Goal: Entertainment & Leisure: Consume media (video, audio)

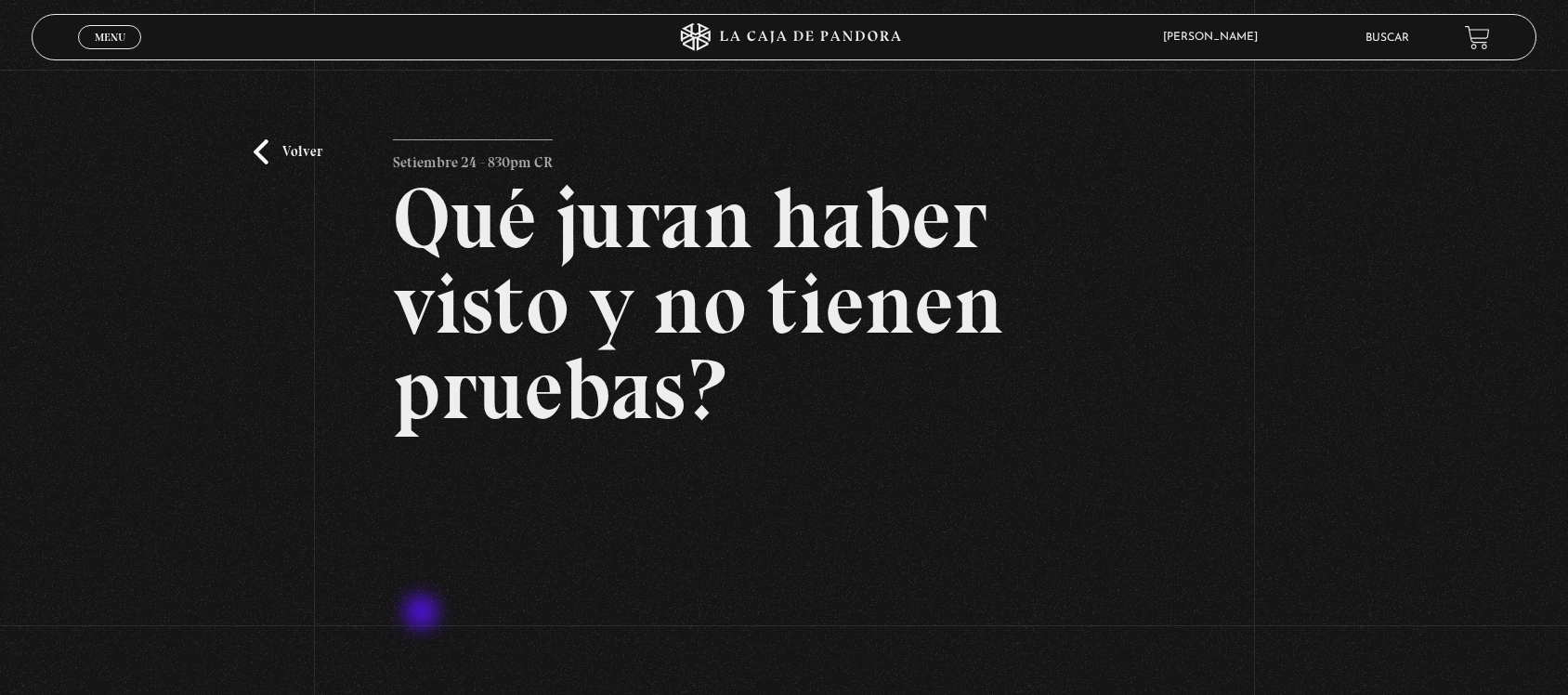
scroll to position [117, 0]
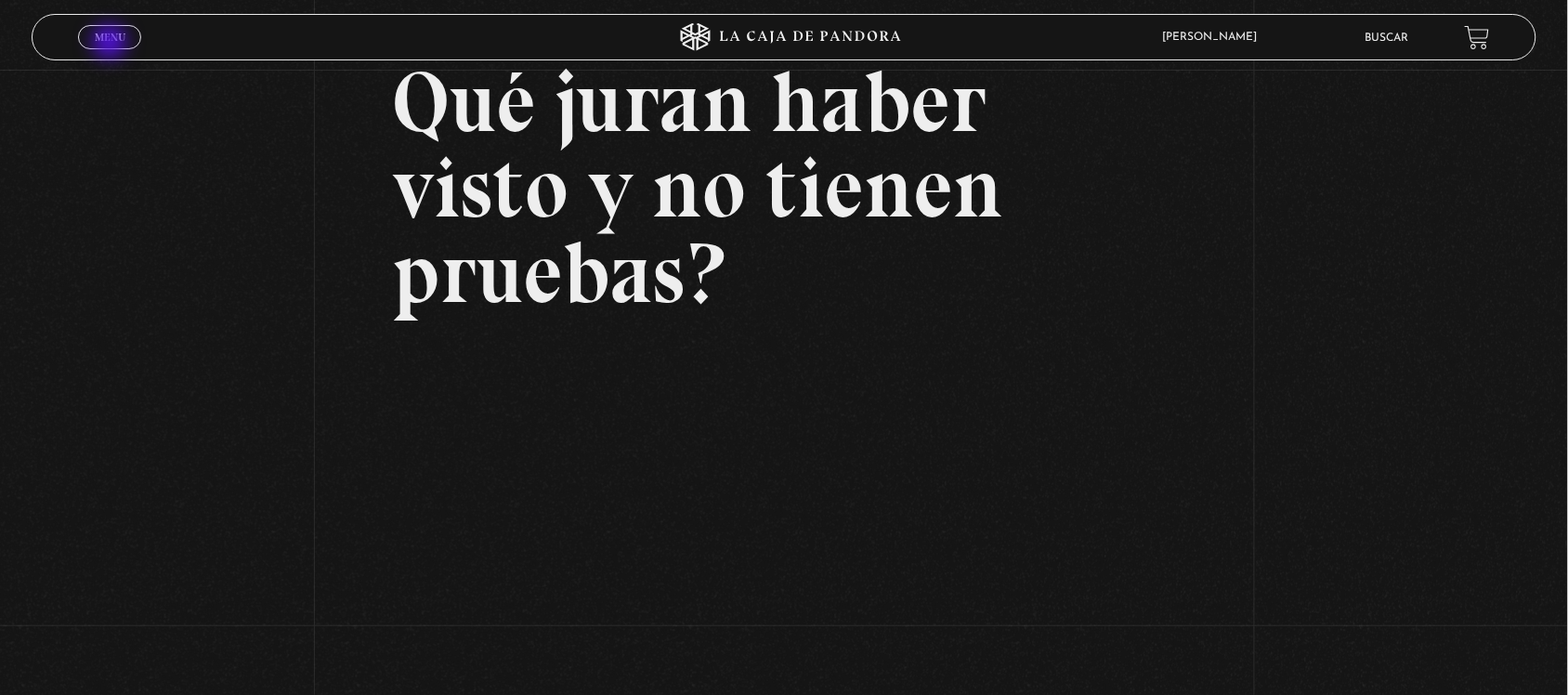
click at [112, 43] on span "Menu" at bounding box center [111, 37] width 31 height 11
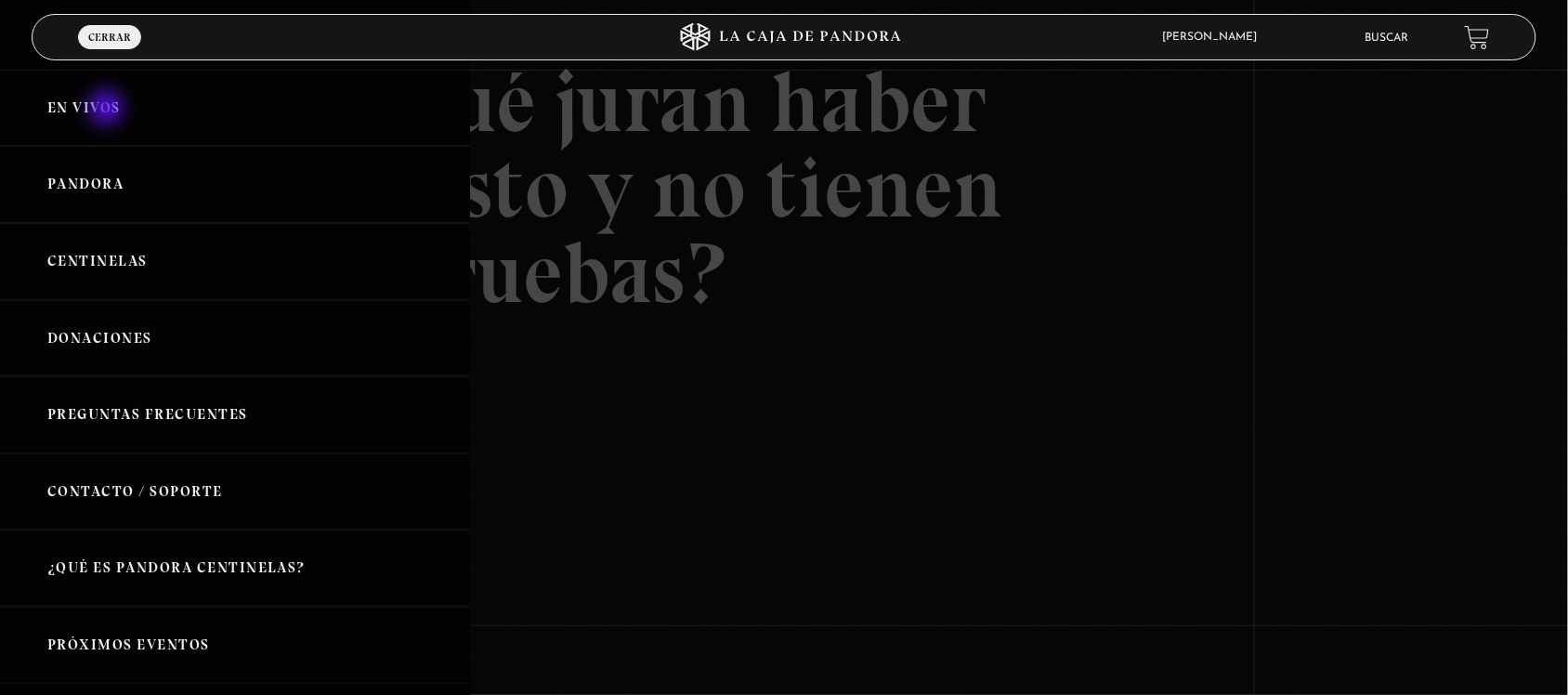
click at [108, 110] on link "En vivos" at bounding box center [235, 108] width 470 height 77
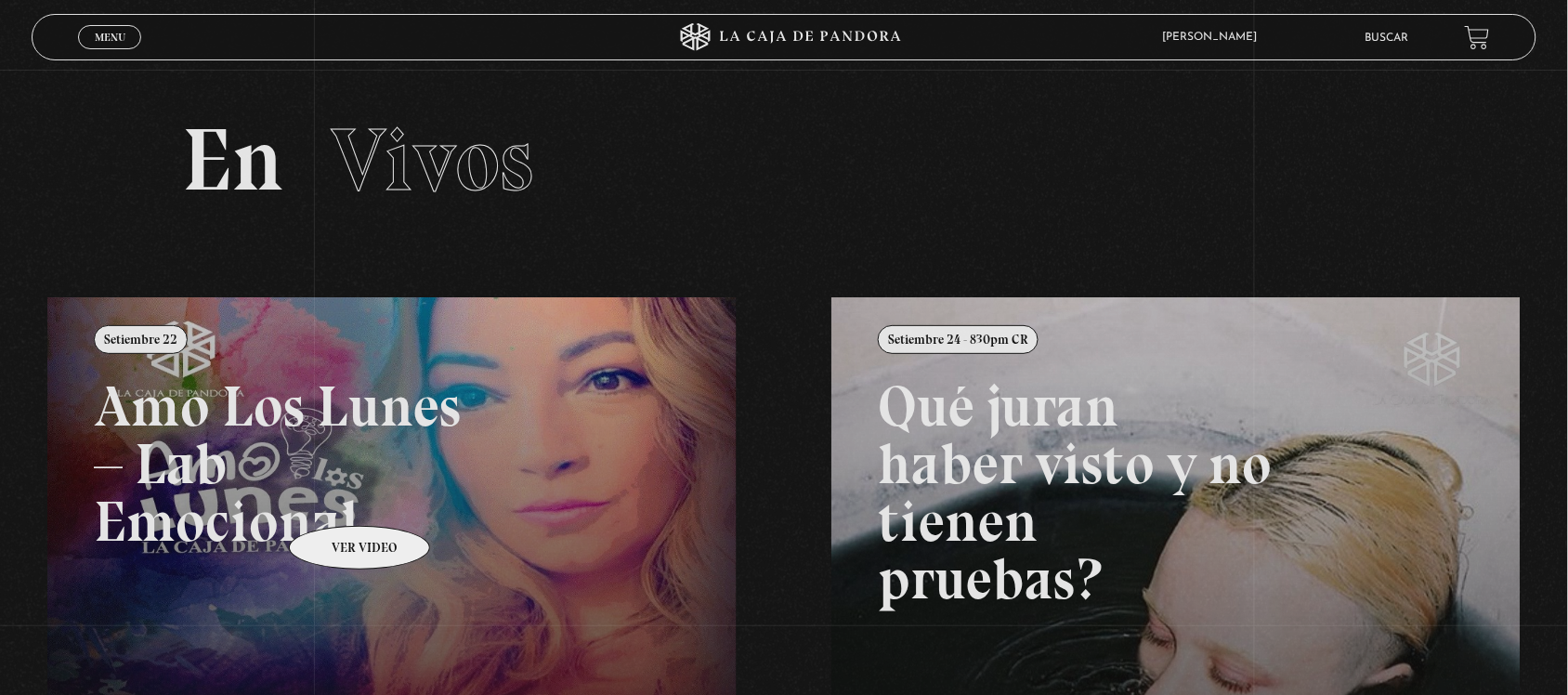
click at [334, 495] on link at bounding box center [832, 644] width 1568 height 695
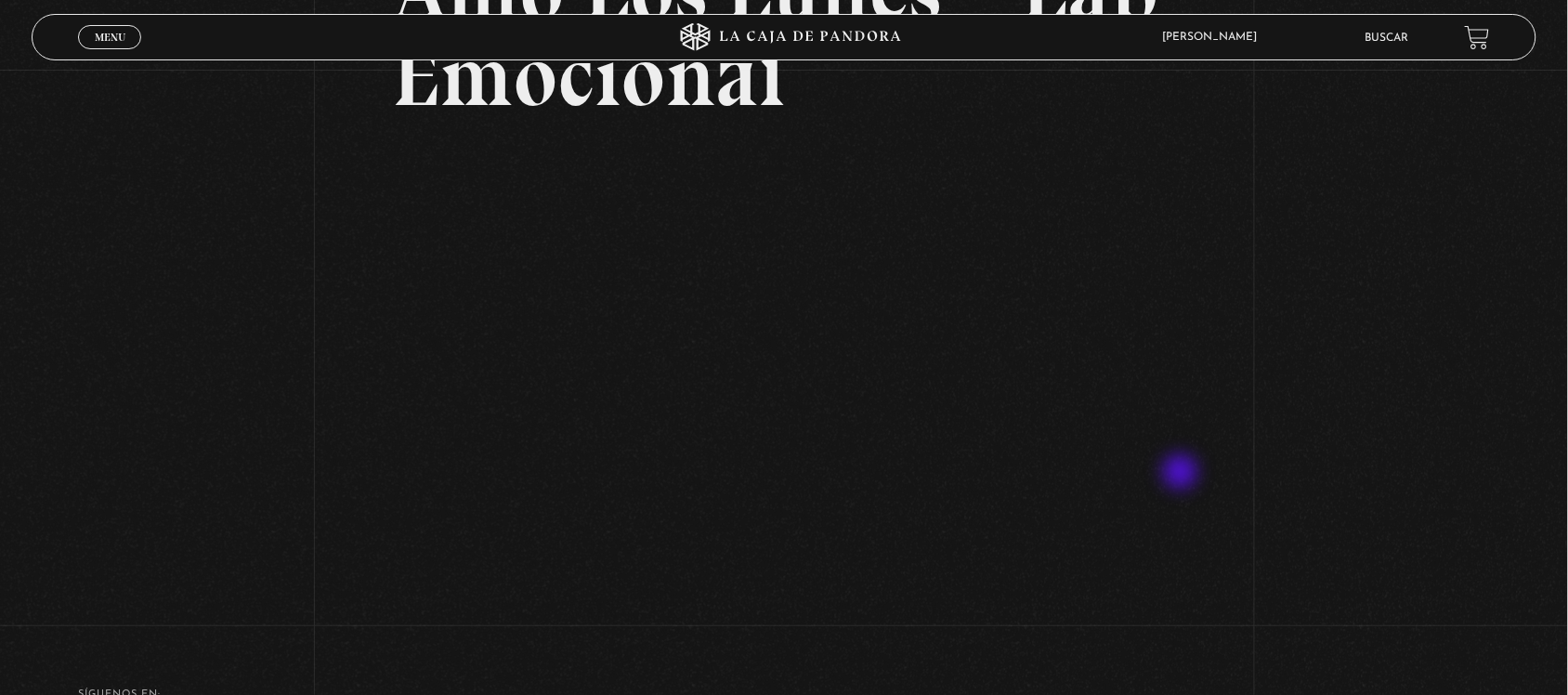
scroll to position [232, 0]
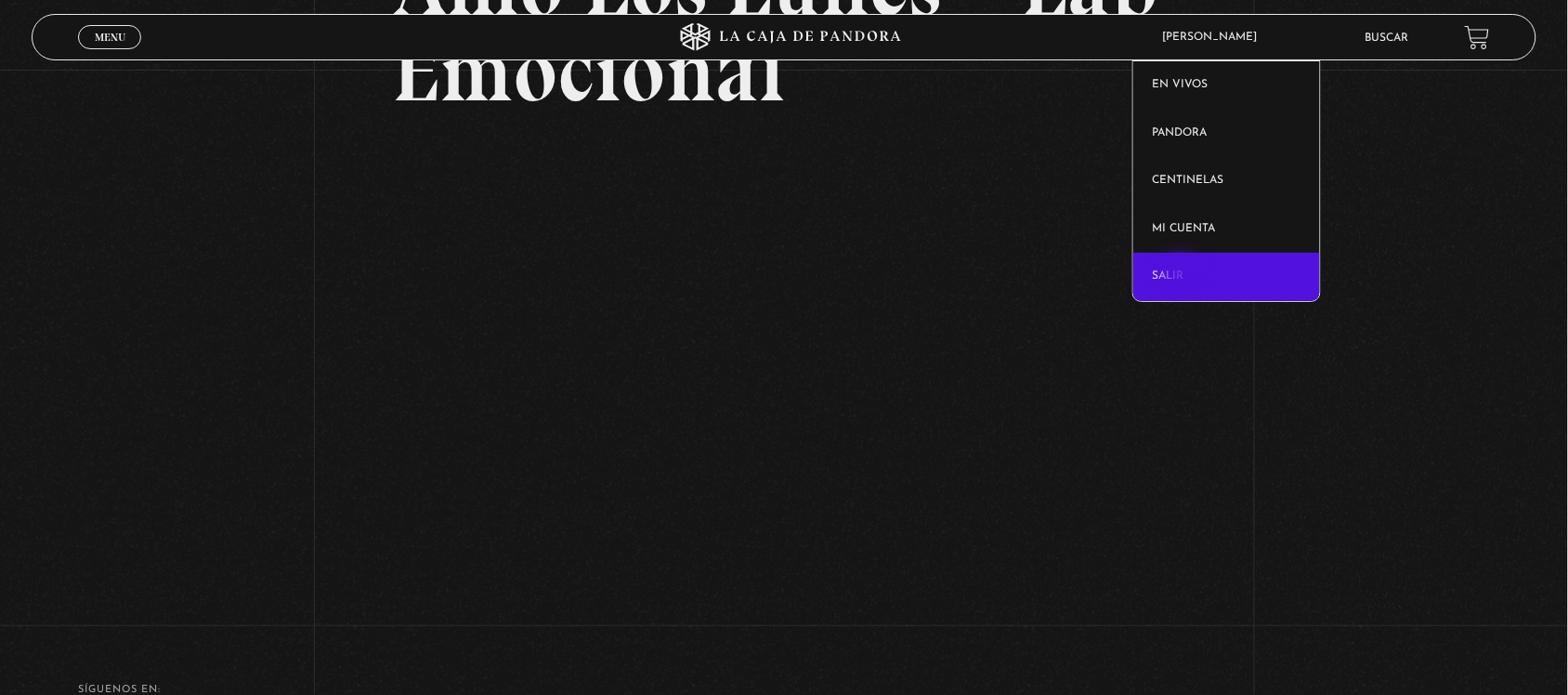
click at [1182, 275] on link "Salir" at bounding box center [1226, 277] width 187 height 49
